Goal: Task Accomplishment & Management: Complete application form

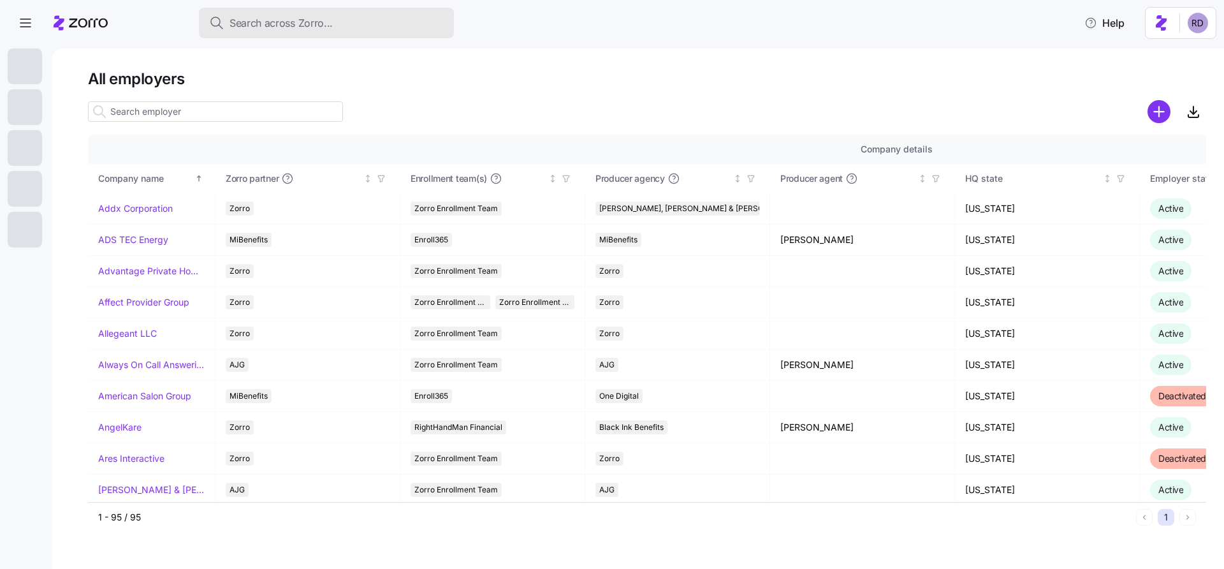
click at [291, 34] on button "Search across Zorro..." at bounding box center [326, 23] width 255 height 31
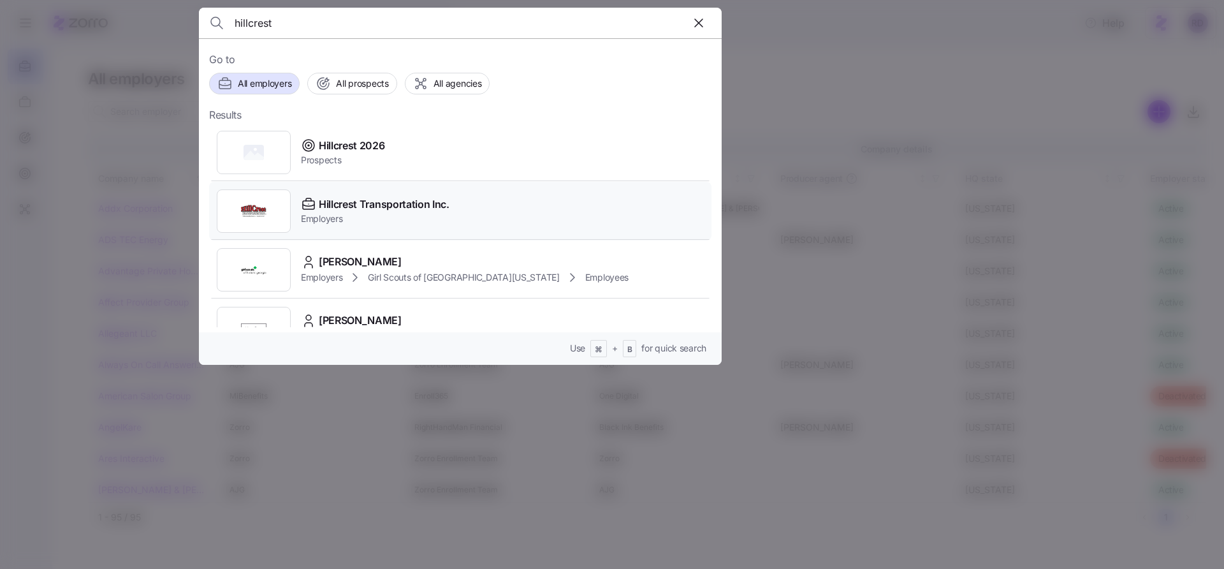
type input "hillcrest"
click at [460, 214] on div "Hillcrest Transportation Inc. Employers" at bounding box center [460, 211] width 502 height 59
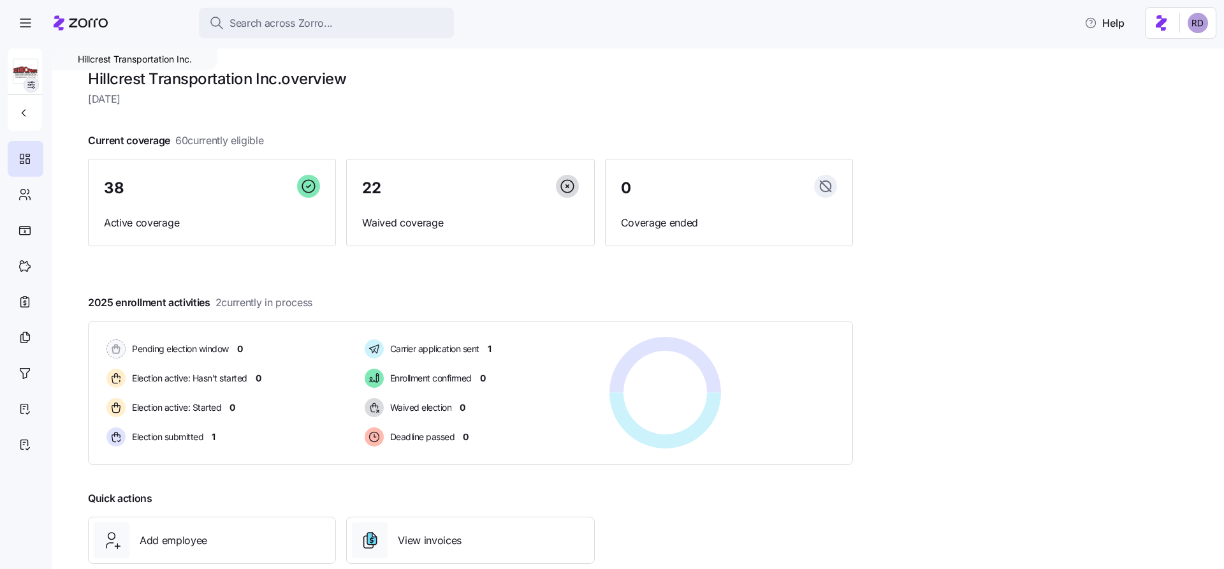
click at [25, 87] on span "button" at bounding box center [31, 85] width 14 height 14
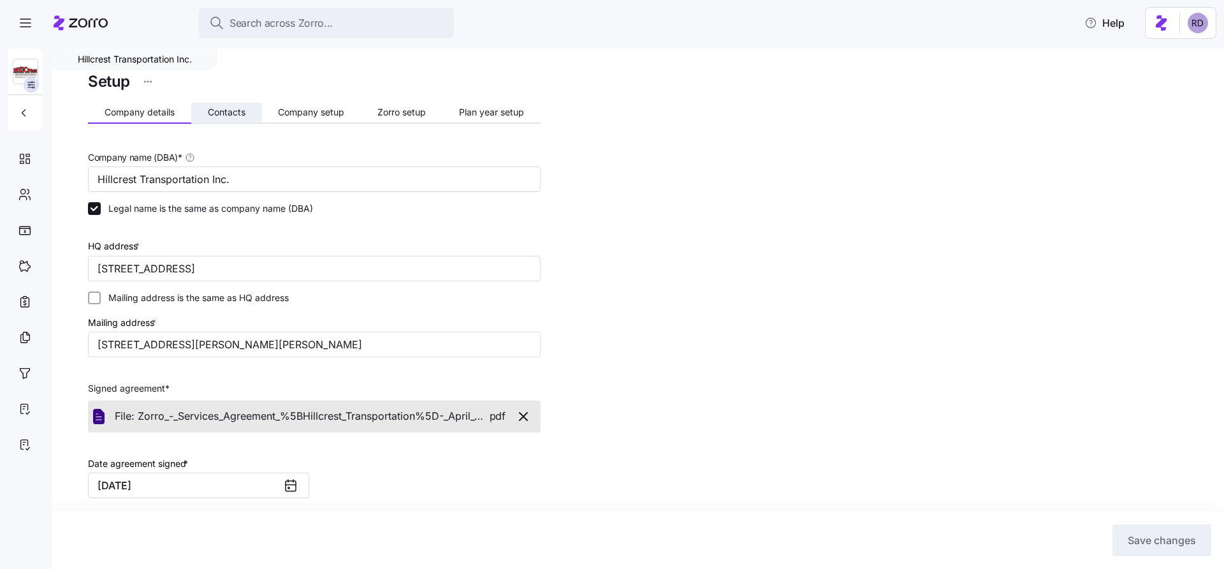
click at [235, 110] on span "Contacts" at bounding box center [227, 112] width 38 height 9
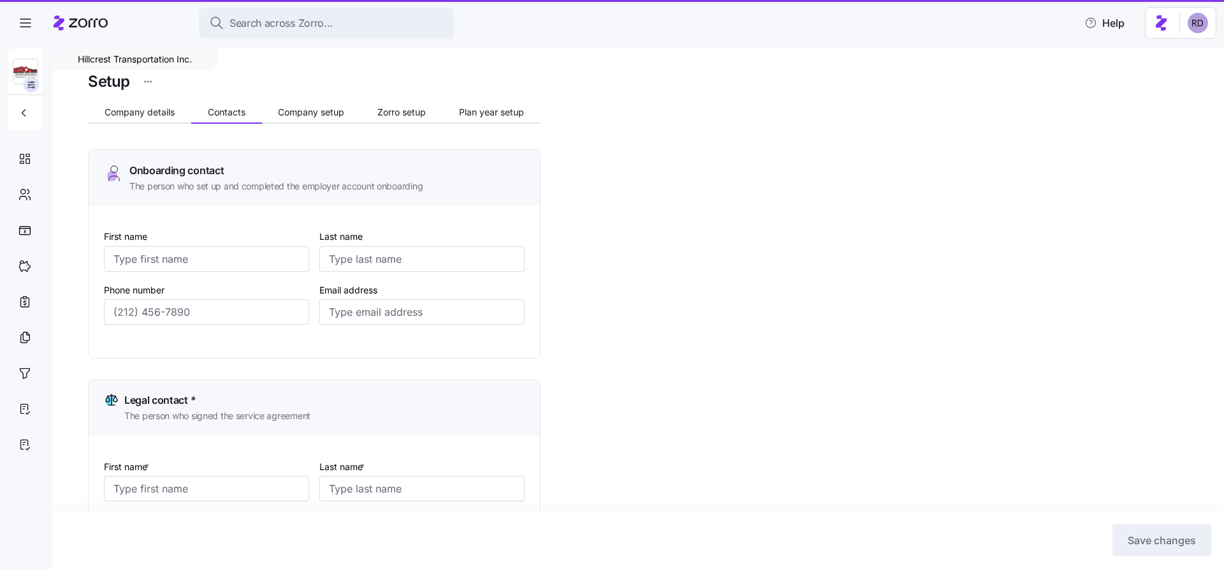
type input "[PERSON_NAME]"
type input "[EMAIL_ADDRESS][DOMAIN_NAME]"
type input "[PERSON_NAME]"
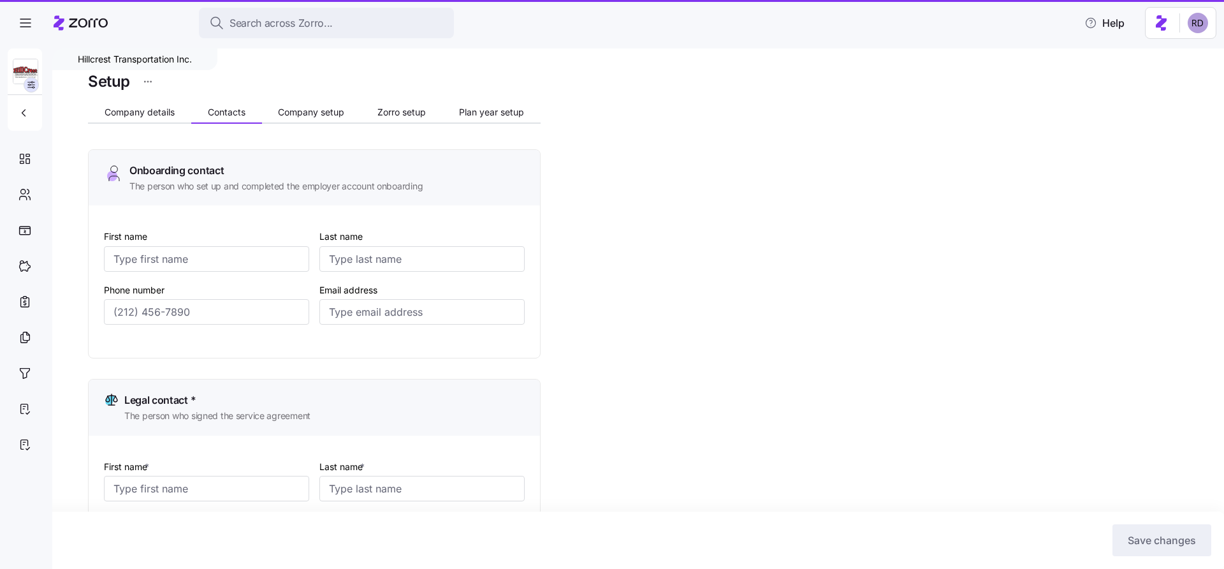
type input "[EMAIL_ADDRESS][DOMAIN_NAME]"
type input "[PERSON_NAME]"
type input "[PERSON_NAME][EMAIL_ADDRESS][DOMAIN_NAME]"
type input "[PERSON_NAME]"
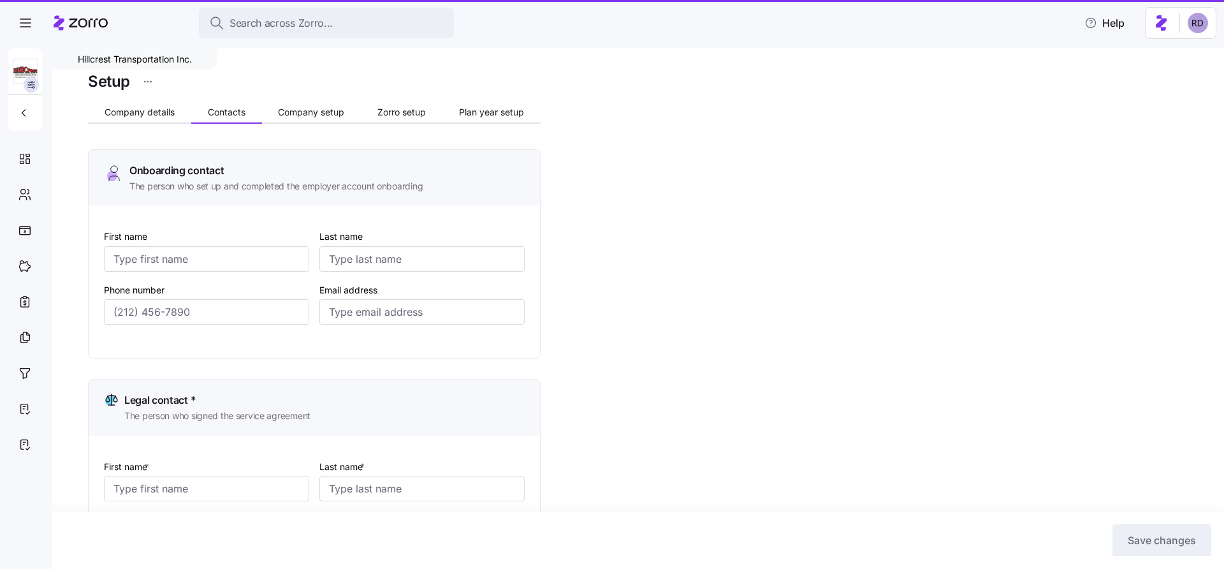
type input "[PERSON_NAME]"
type input "[PERSON_NAME][EMAIL_ADDRESS][DOMAIN_NAME]"
type input "[PHONE_NUMBER]"
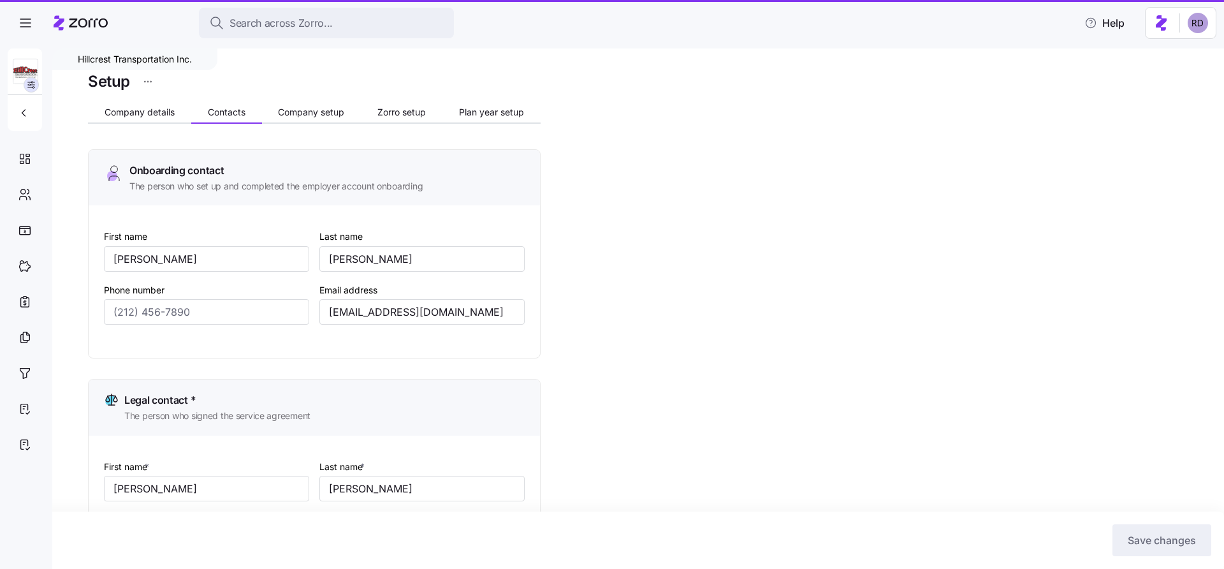
type input "[PHONE_NUMBER]"
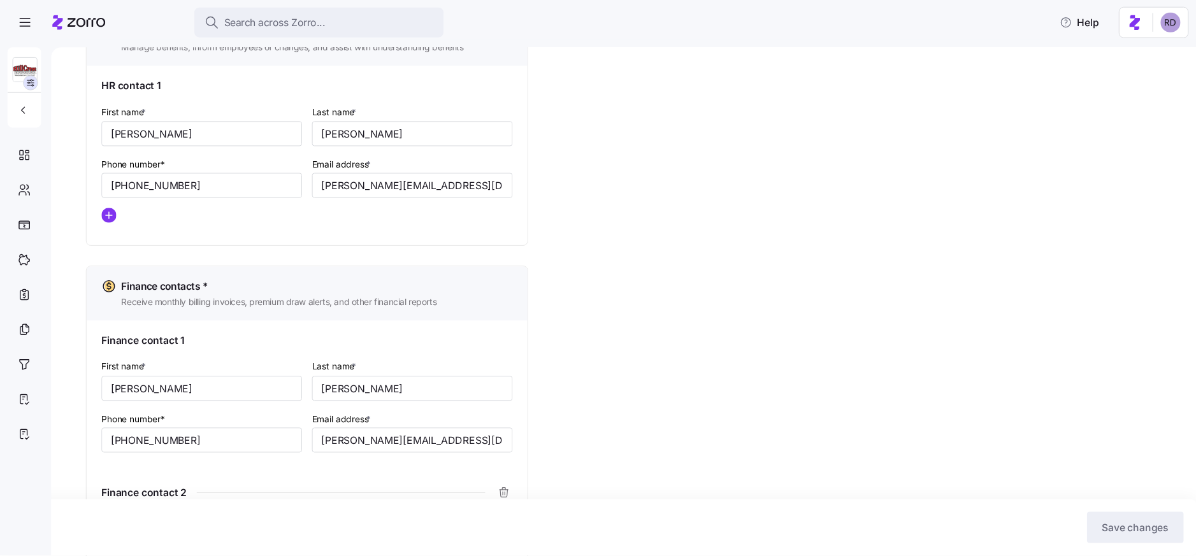
scroll to position [598, 0]
click at [321, 16] on span "Search across Zorro..." at bounding box center [280, 23] width 103 height 16
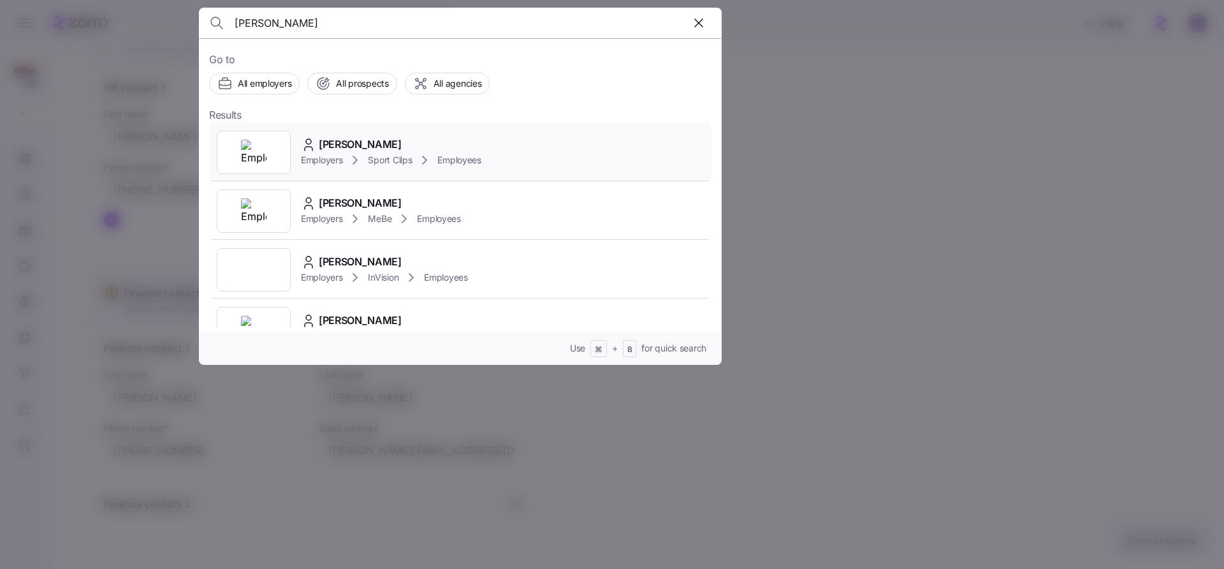
type input "[PERSON_NAME]"
click at [604, 159] on div "[PERSON_NAME] Employers Sport Clips Employees" at bounding box center [460, 152] width 502 height 59
